Goal: Information Seeking & Learning: Learn about a topic

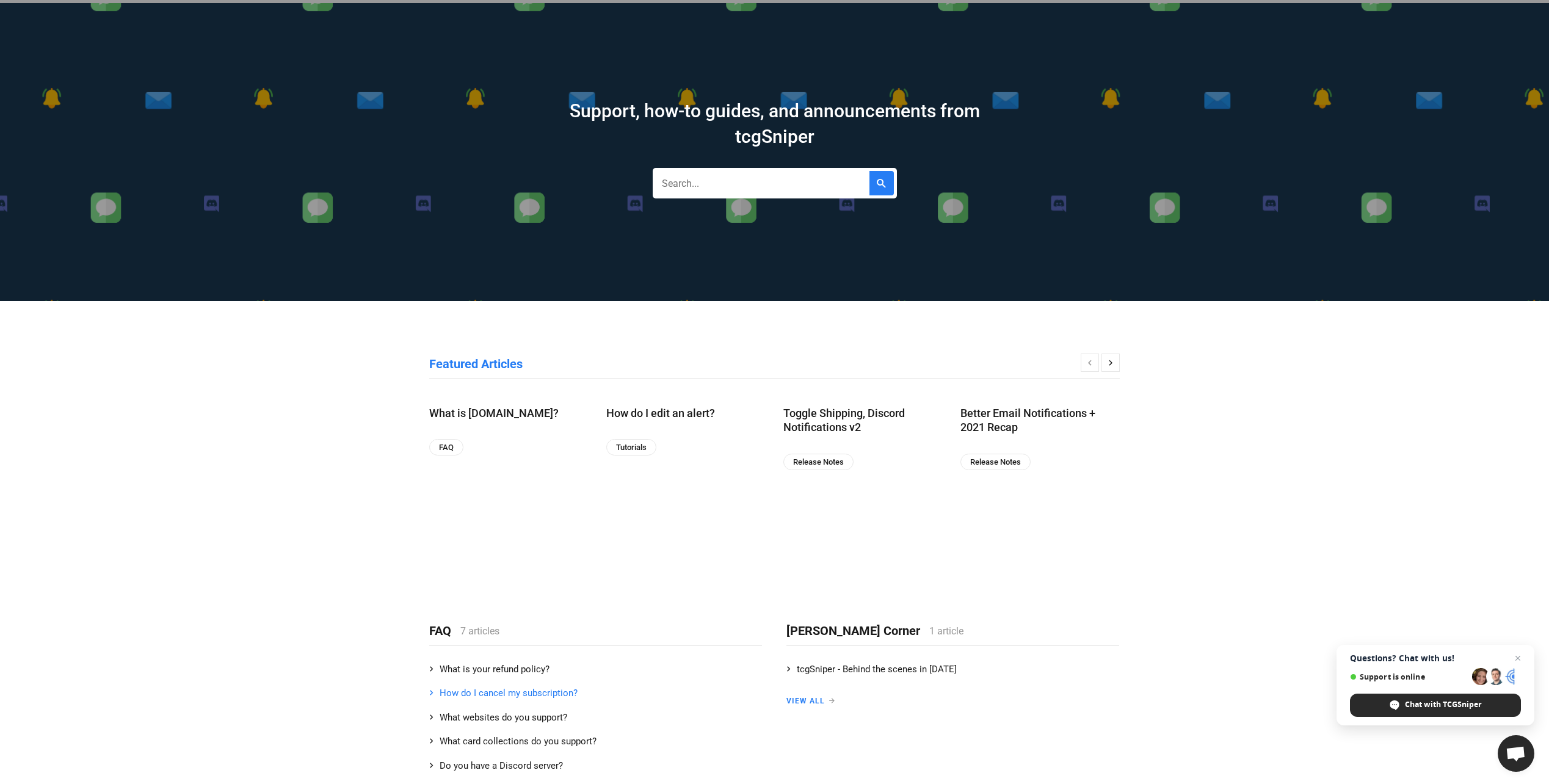
scroll to position [122, 0]
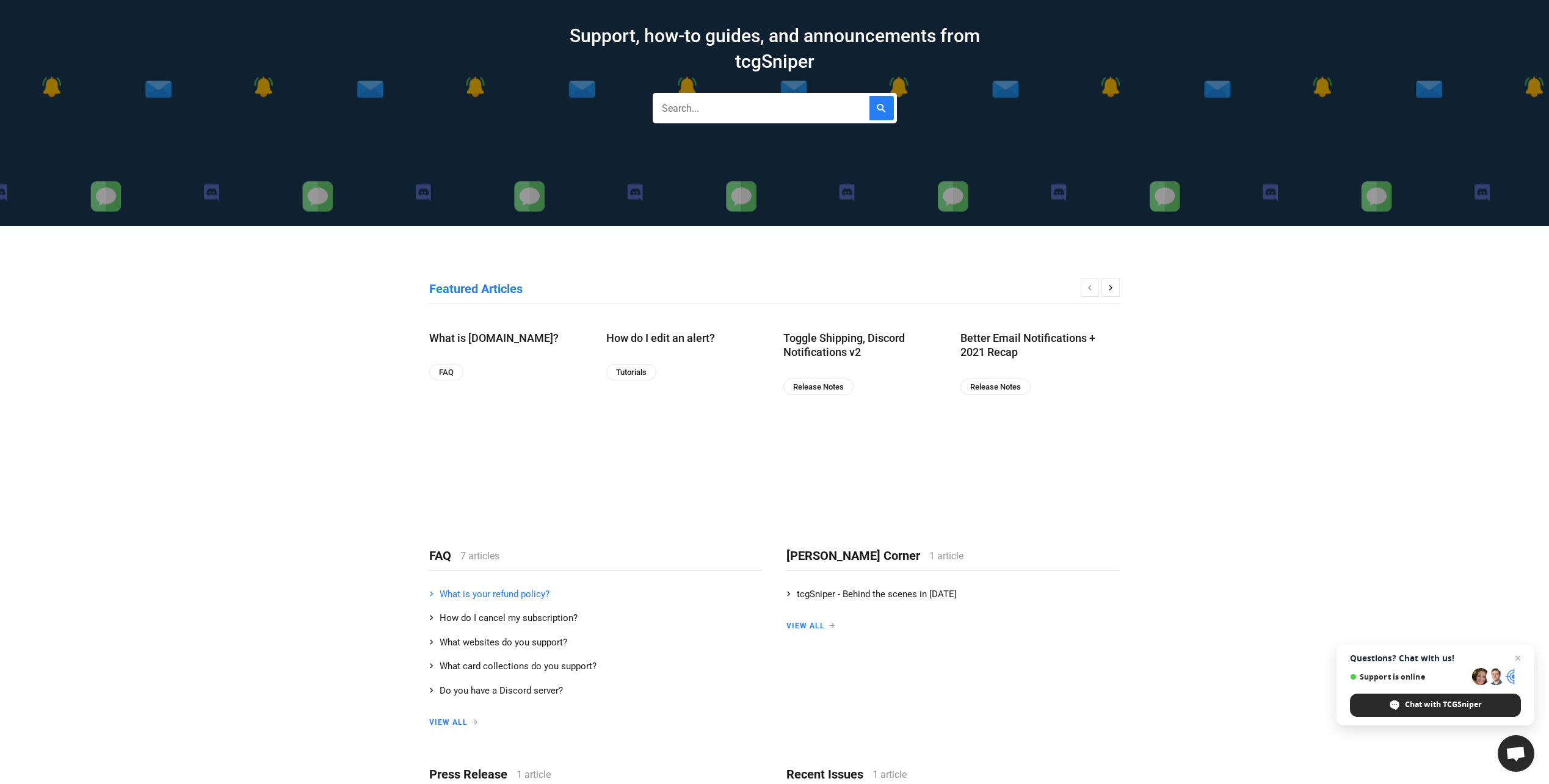
click at [528, 596] on link "What is your refund policy?" at bounding box center [596, 595] width 333 height 24
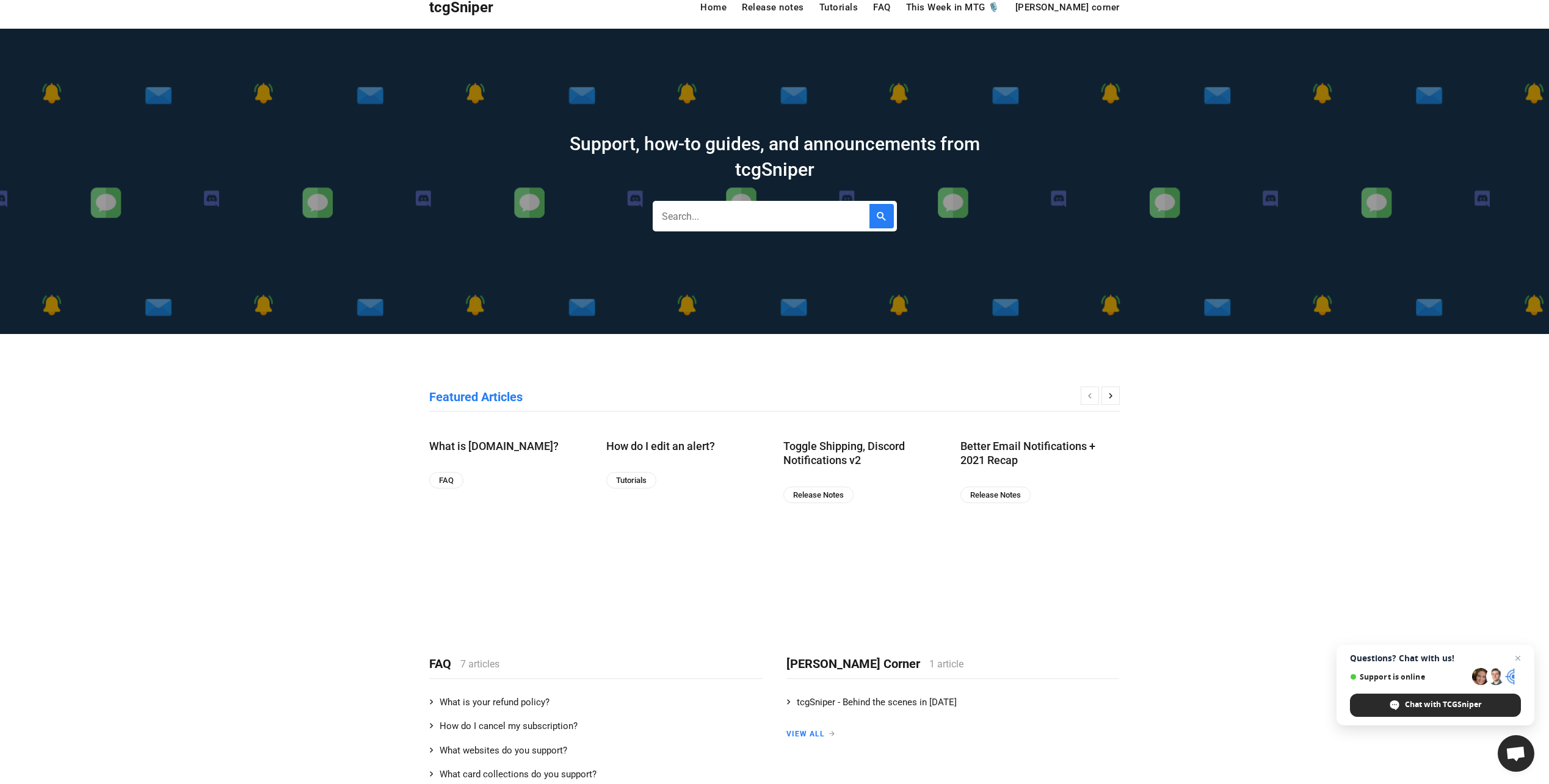
scroll to position [0, 0]
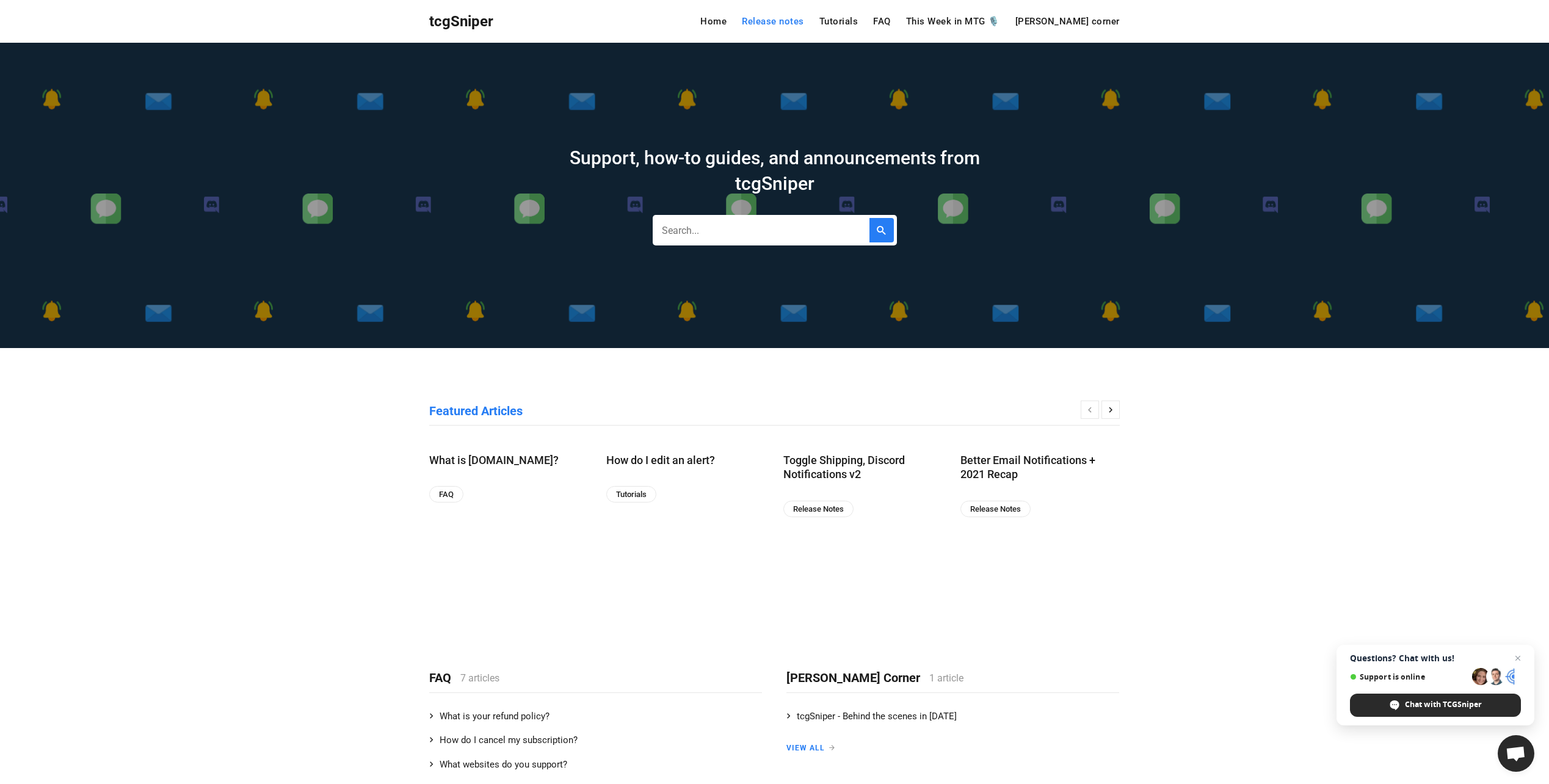
click at [804, 17] on link "Release notes" at bounding box center [772, 22] width 62 height 9
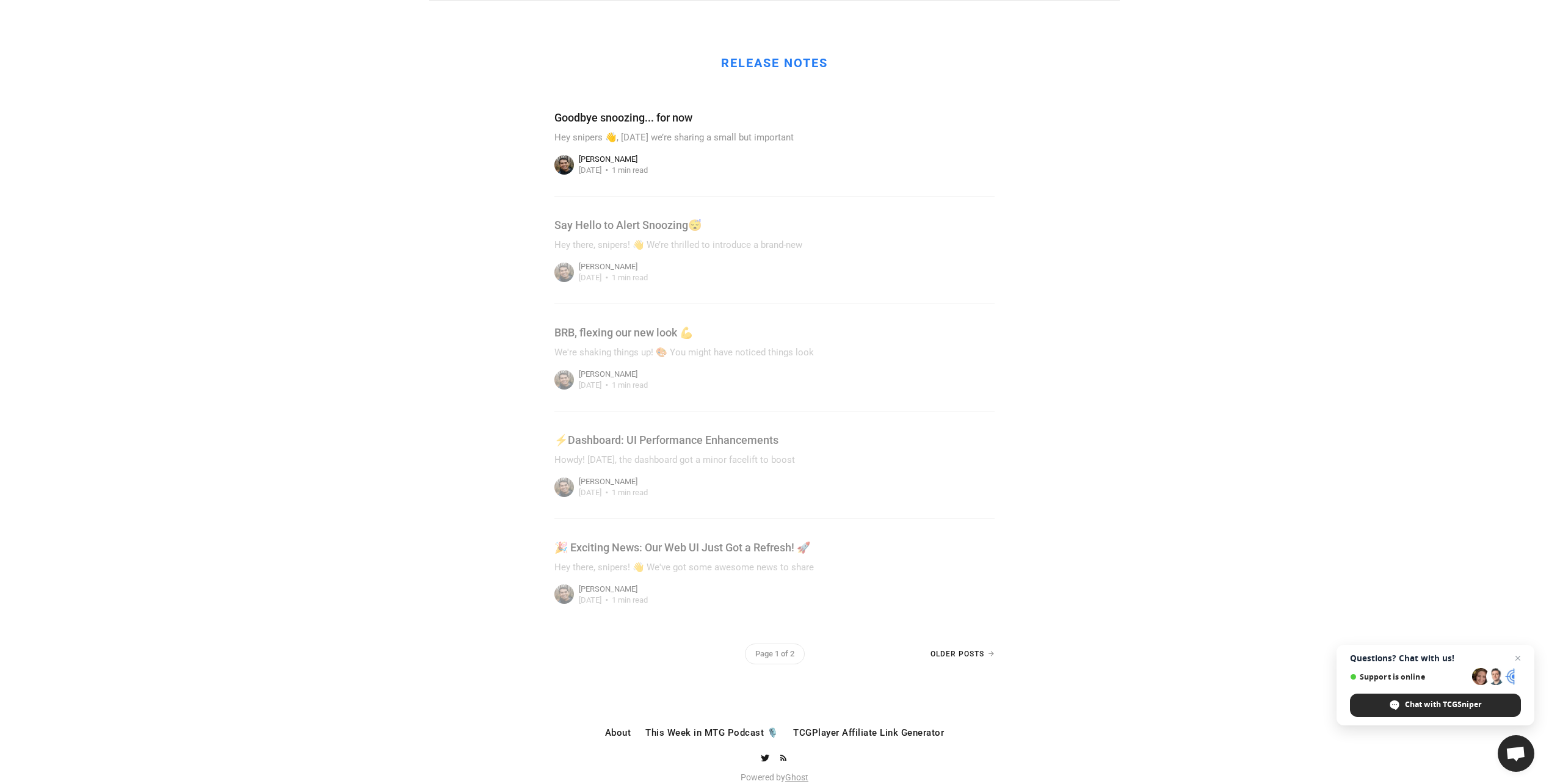
scroll to position [61, 0]
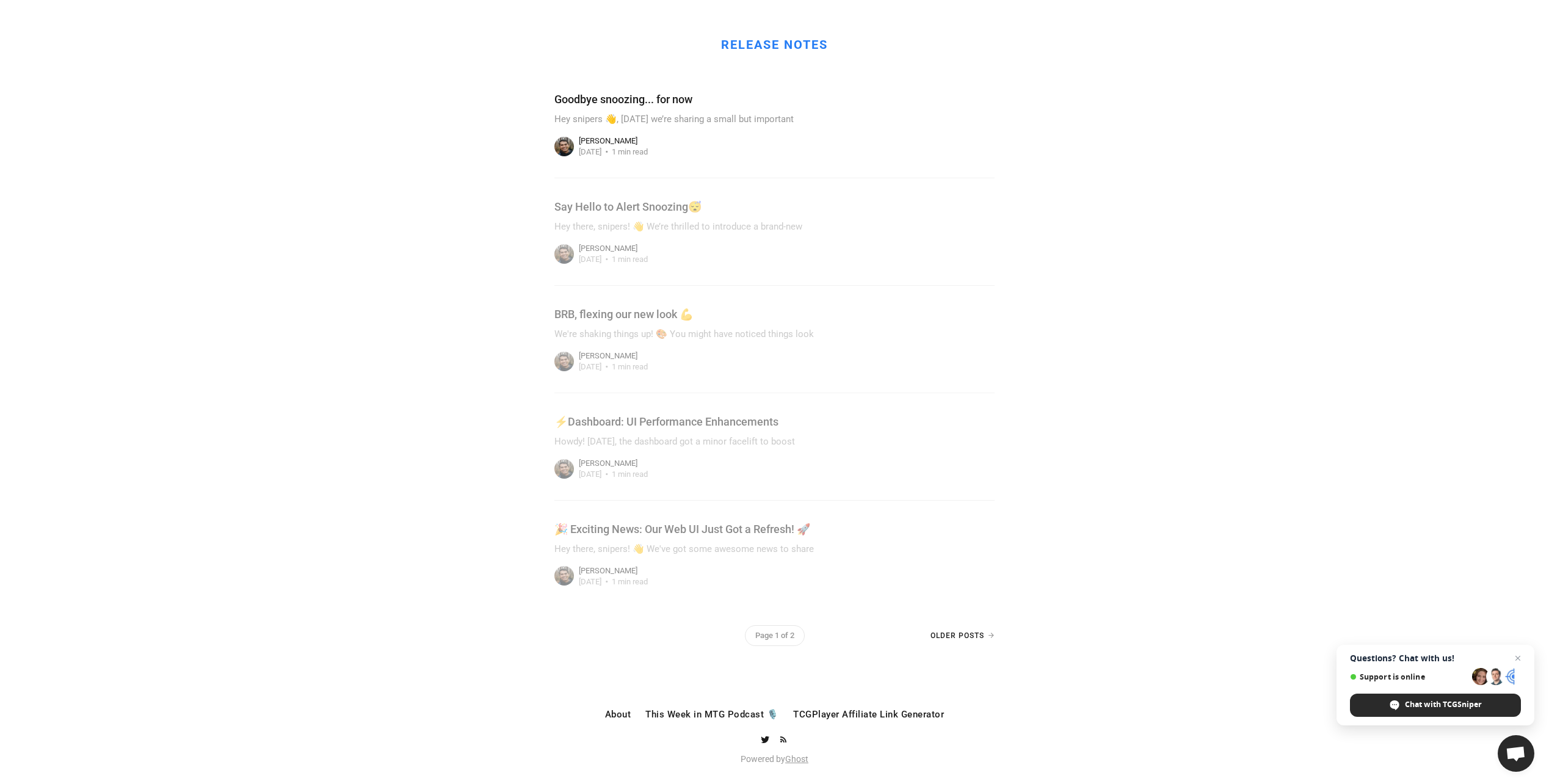
click at [666, 98] on link at bounding box center [774, 124] width 440 height 107
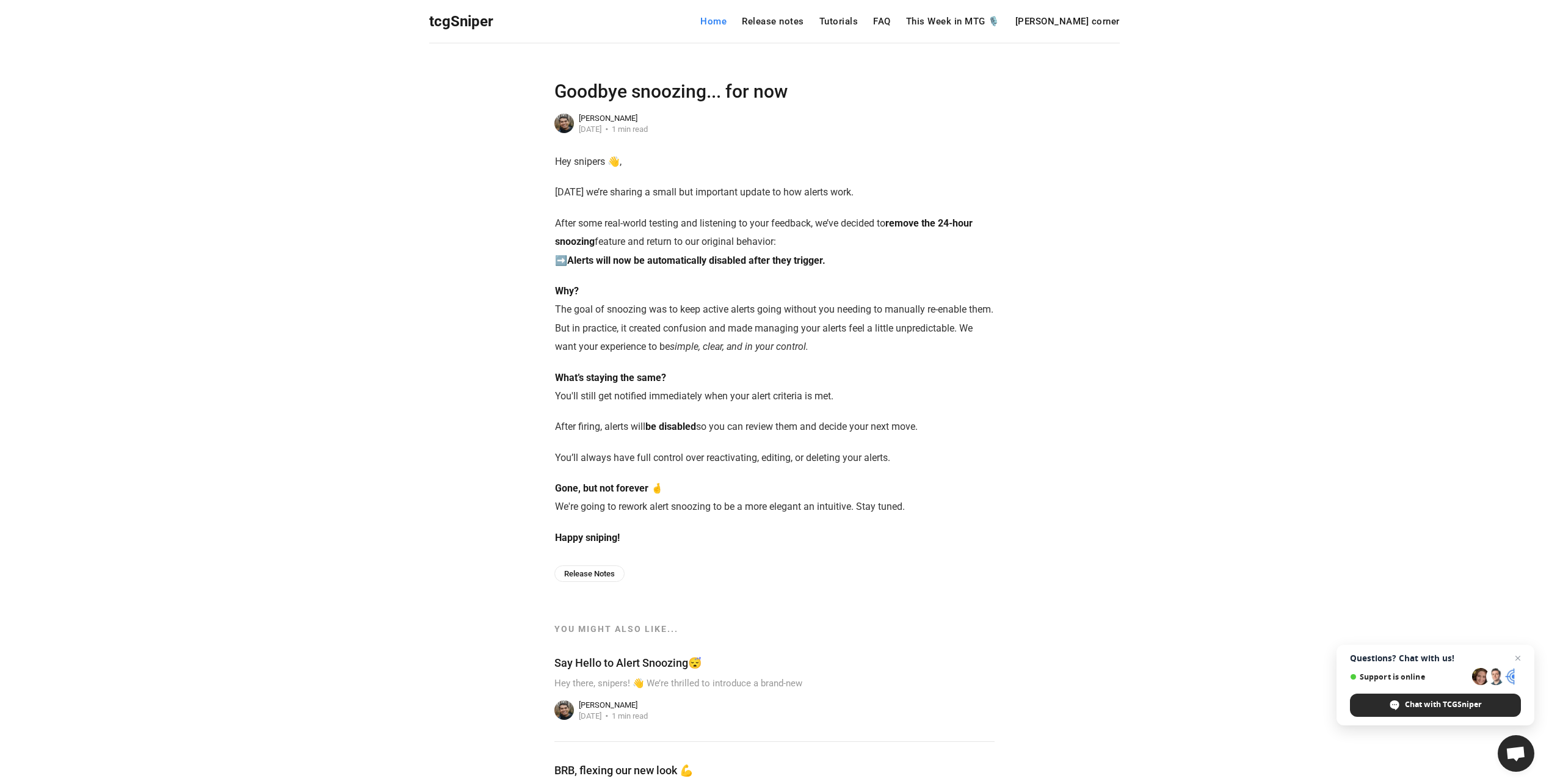
click at [726, 17] on link "Home" at bounding box center [712, 22] width 26 height 9
click at [804, 21] on link "Release notes" at bounding box center [772, 22] width 62 height 9
